Goal: Task Accomplishment & Management: Use online tool/utility

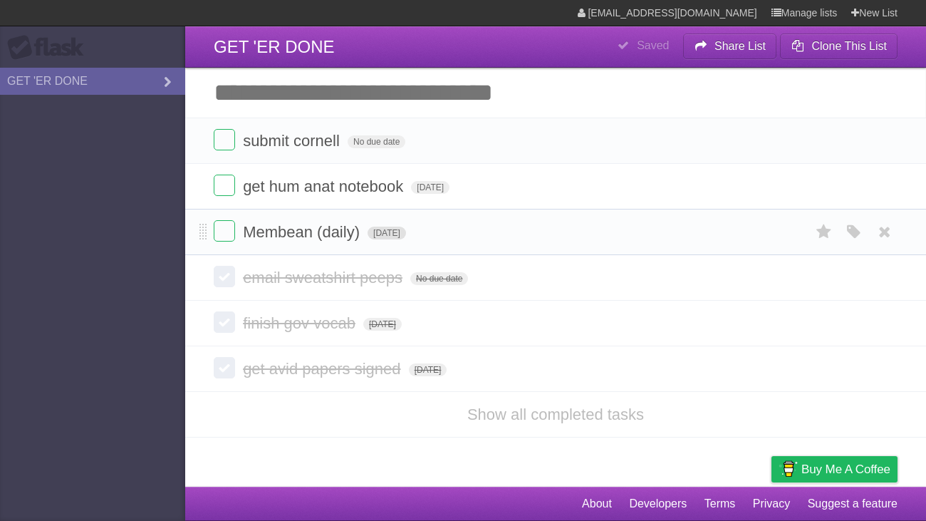
click at [406, 232] on span "[DATE]" at bounding box center [387, 233] width 38 height 13
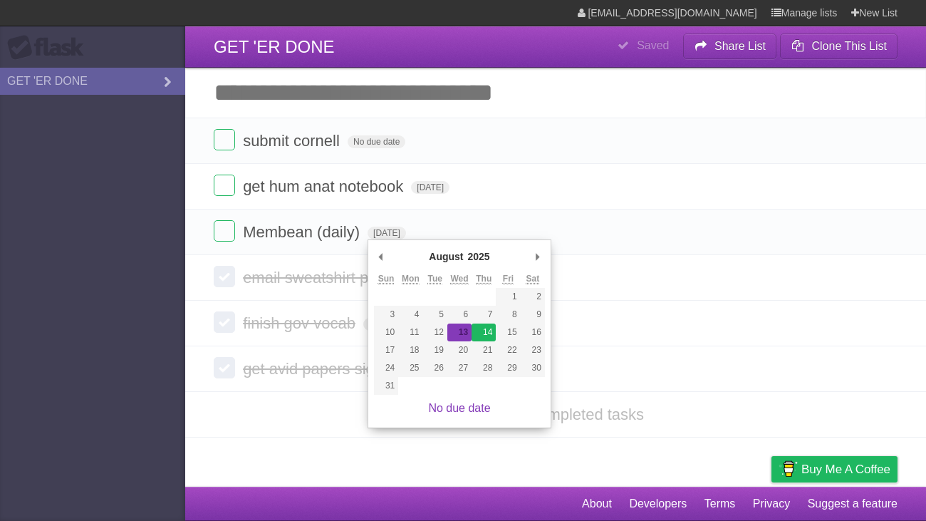
type span "[DATE]"
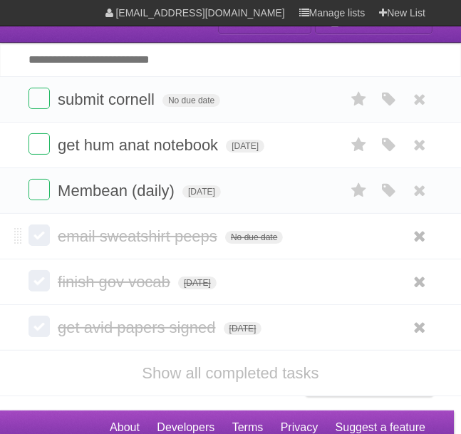
scroll to position [37, 0]
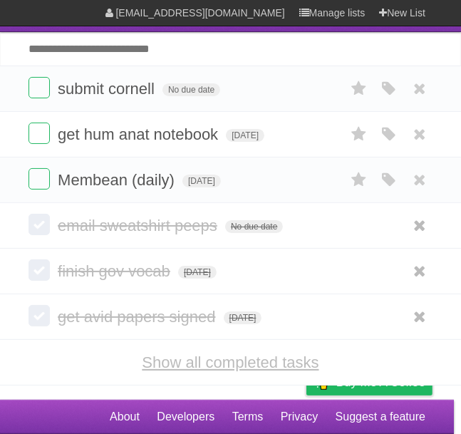
click at [273, 363] on link "Show all completed tasks" at bounding box center [230, 362] width 177 height 18
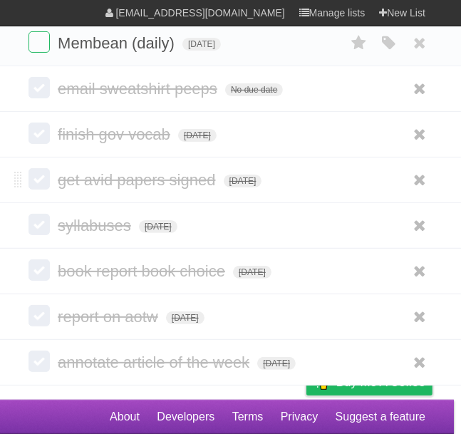
scroll to position [173, 0]
click at [42, 274] on label at bounding box center [39, 269] width 21 height 21
click at [181, 271] on span "book report book choice" at bounding box center [143, 271] width 171 height 18
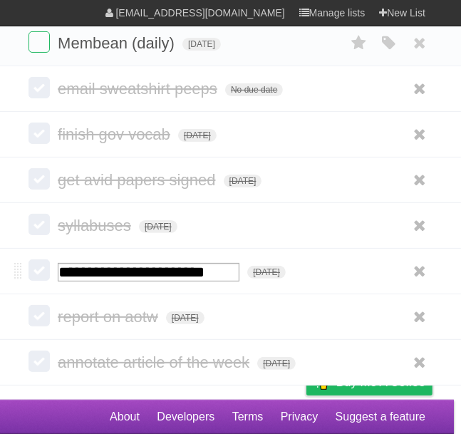
click at [239, 274] on input "**********" at bounding box center [149, 272] width 182 height 19
click at [41, 267] on label at bounding box center [39, 269] width 21 height 21
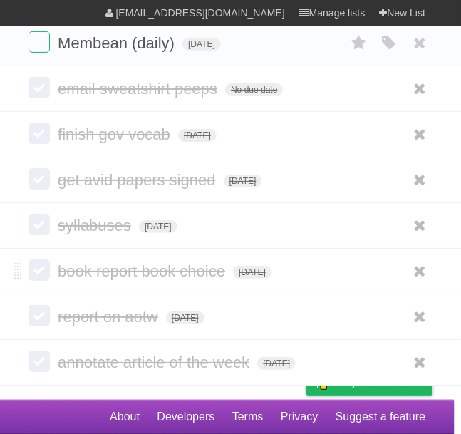
click at [40, 272] on label at bounding box center [39, 269] width 21 height 21
click at [422, 269] on icon at bounding box center [420, 271] width 20 height 24
click at [144, 258] on li "book report book choice [DATE] White Red Blue Green Purple Orange" at bounding box center [230, 271] width 461 height 46
click at [29, 281] on form "book report book choice [DATE] White Red Blue Green Purple Orange" at bounding box center [231, 271] width 404 height 24
click at [35, 277] on label at bounding box center [39, 269] width 21 height 21
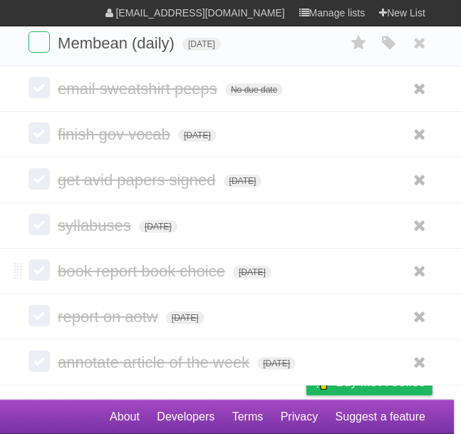
scroll to position [0, 0]
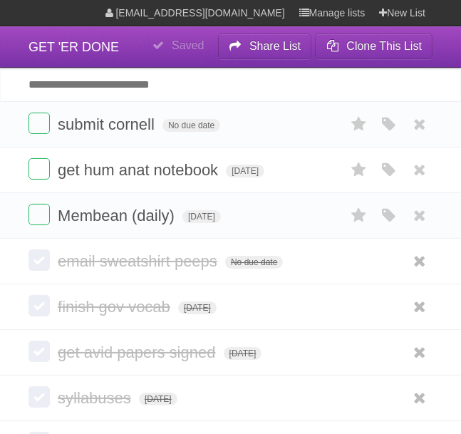
click at [155, 78] on input "Add another task" at bounding box center [230, 84] width 461 height 33
type input "**********"
click input "*********" at bounding box center [0, 0] width 0 height 0
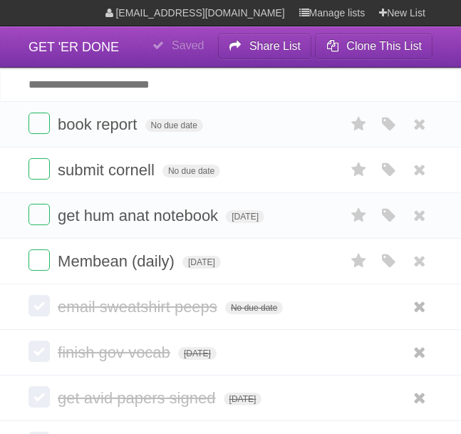
click at [207, 92] on input "Add another task" at bounding box center [230, 84] width 461 height 33
click at [327, 90] on input "Add another task" at bounding box center [230, 84] width 461 height 33
